Goal: Find specific page/section: Find specific page/section

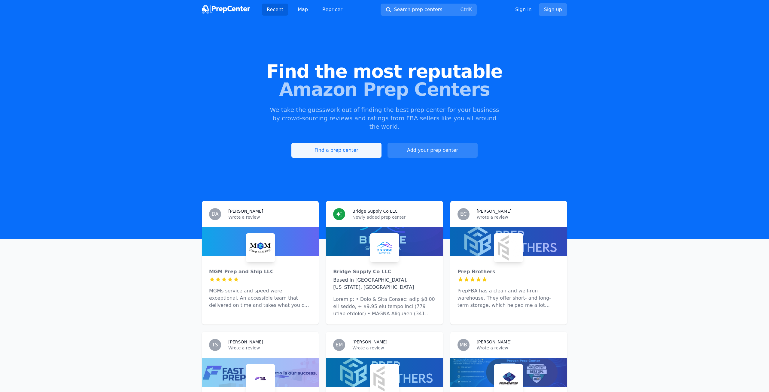
click at [353, 144] on link "Find a prep center" at bounding box center [336, 150] width 90 height 15
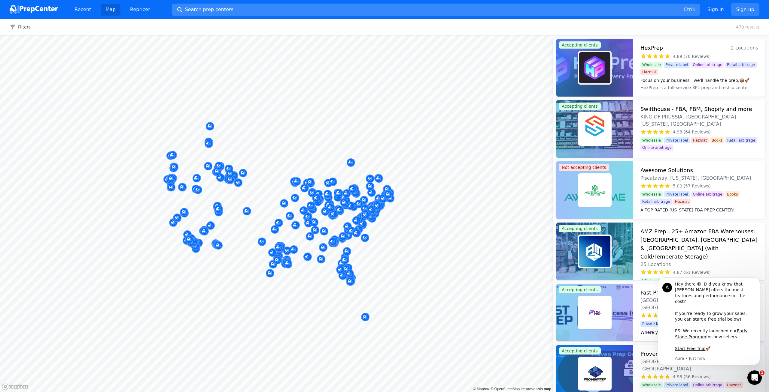
click at [207, 10] on span "Search prep centers" at bounding box center [209, 9] width 48 height 7
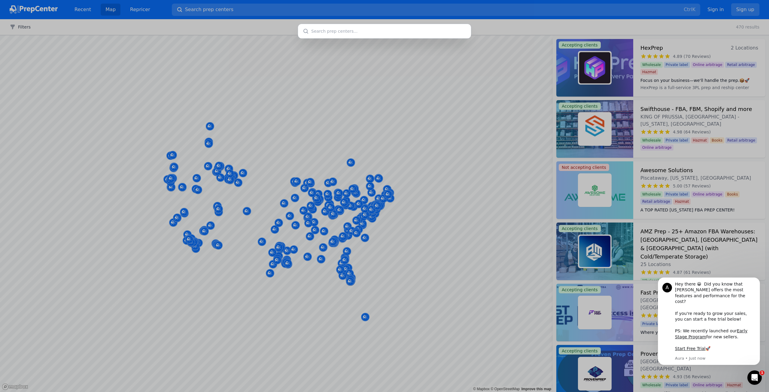
click at [347, 37] on input "text" at bounding box center [384, 31] width 173 height 14
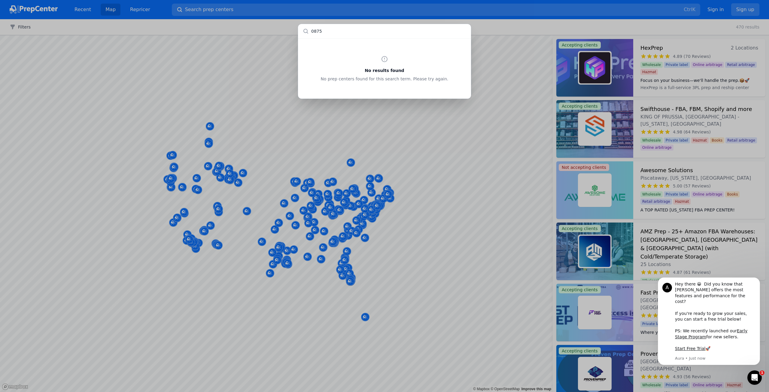
type input "08755"
type input "0"
type input "lakewood"
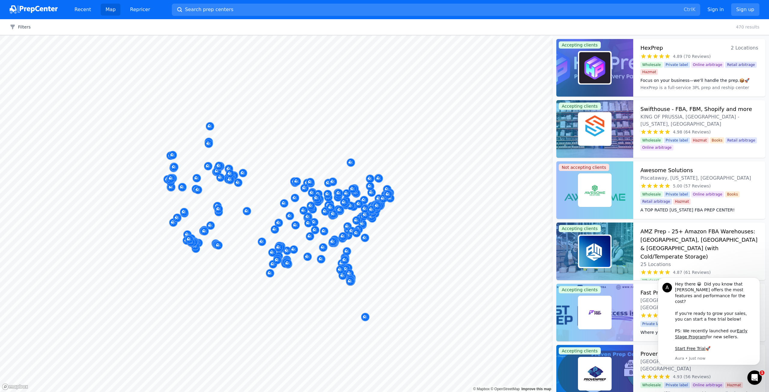
click at [416, 263] on div at bounding box center [384, 196] width 769 height 392
click at [366, 237] on icon "Map marker" at bounding box center [364, 238] width 5 height 4
click at [387, 232] on div at bounding box center [364, 231] width 115 height 5
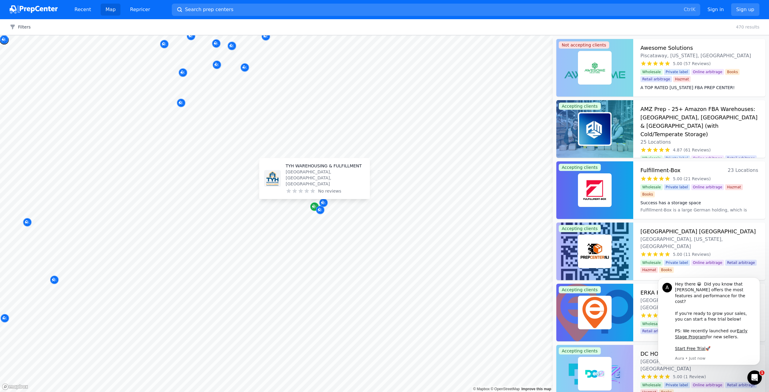
click at [313, 208] on icon "Map marker" at bounding box center [314, 207] width 5 height 4
click at [310, 207] on div "Map marker" at bounding box center [314, 207] width 8 height 8
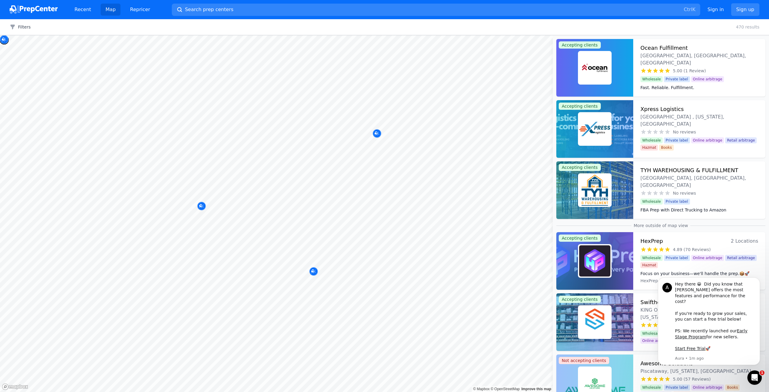
click at [330, 155] on body "Recent Map Repricer Search prep centers Ctrl K Open main menu Sign in Sign up F…" at bounding box center [384, 196] width 769 height 392
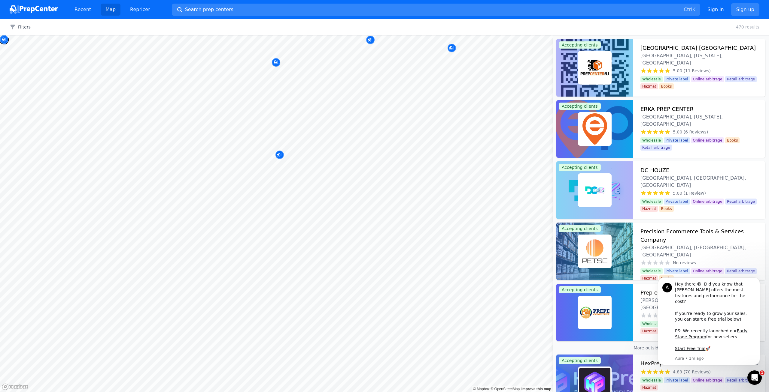
click at [524, 392] on div "© Mapbox © OpenStreetMap Improve this map" at bounding box center [276, 213] width 552 height 357
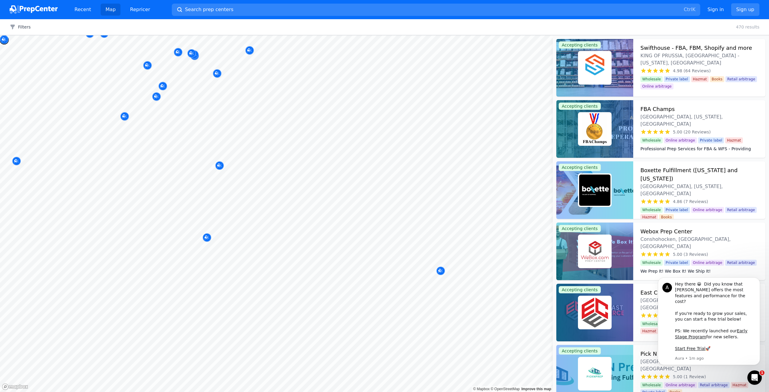
click at [380, 249] on body "Recent Map Repricer Search prep centers Ctrl K Open main menu Sign in Sign up F…" at bounding box center [384, 196] width 769 height 392
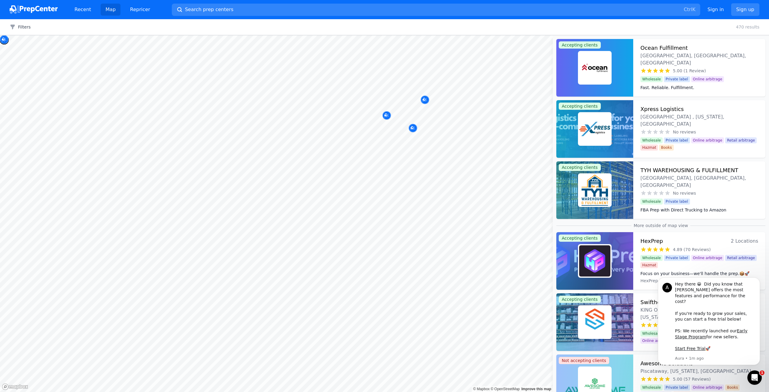
click at [409, 257] on body "Recent Map Repricer Search prep centers Ctrl K Open main menu Sign in Sign up F…" at bounding box center [384, 196] width 769 height 392
